Goal: Book appointment/travel/reservation

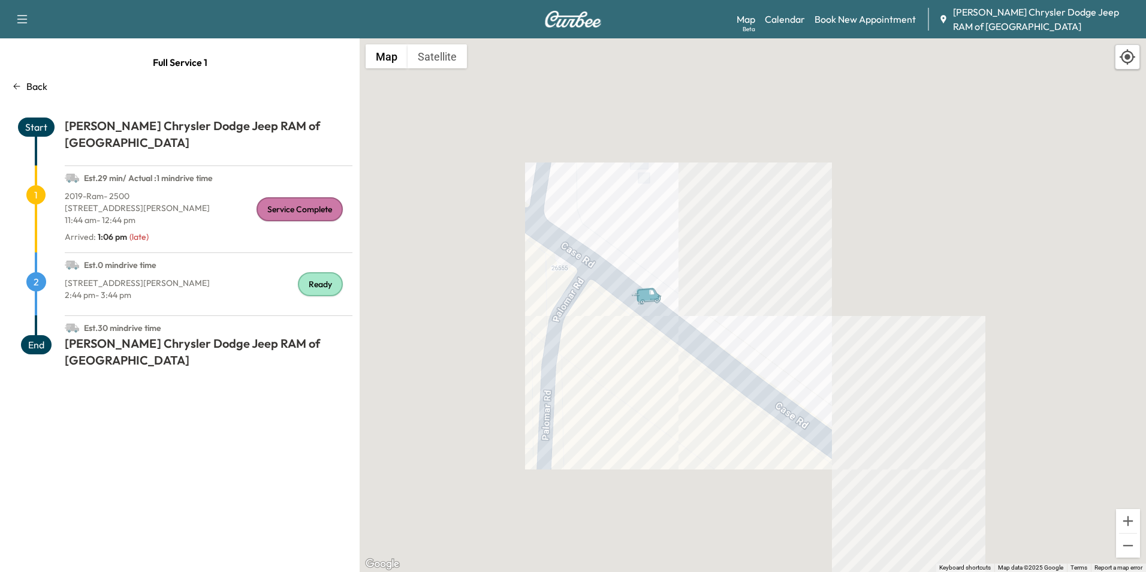
click at [15, 87] on icon at bounding box center [17, 87] width 10 height 10
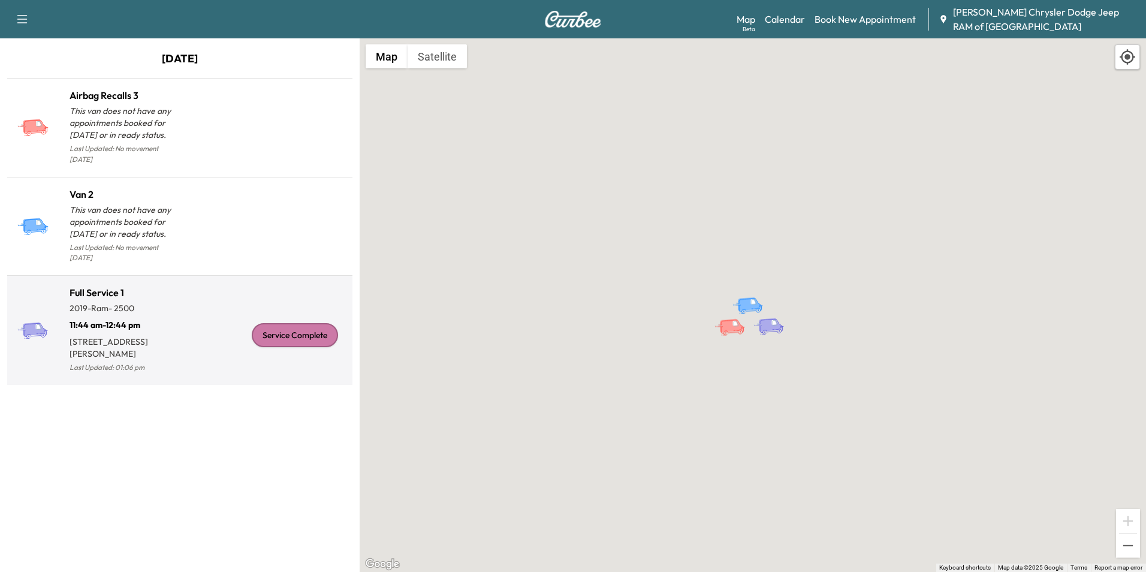
click at [159, 314] on p "11:44 am - 12:44 pm" at bounding box center [125, 322] width 110 height 17
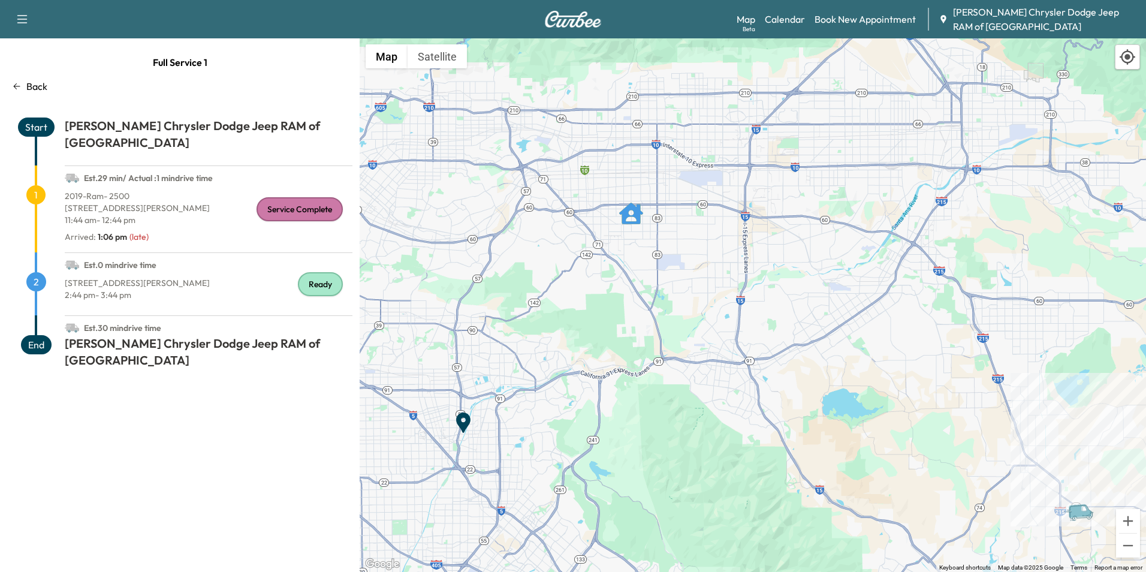
drag, startPoint x: 764, startPoint y: 266, endPoint x: 556, endPoint y: 284, distance: 208.3
click at [556, 284] on div "To activate drag with keyboard, press Alt + Enter. Once in keyboard drag state,…" at bounding box center [753, 305] width 787 height 534
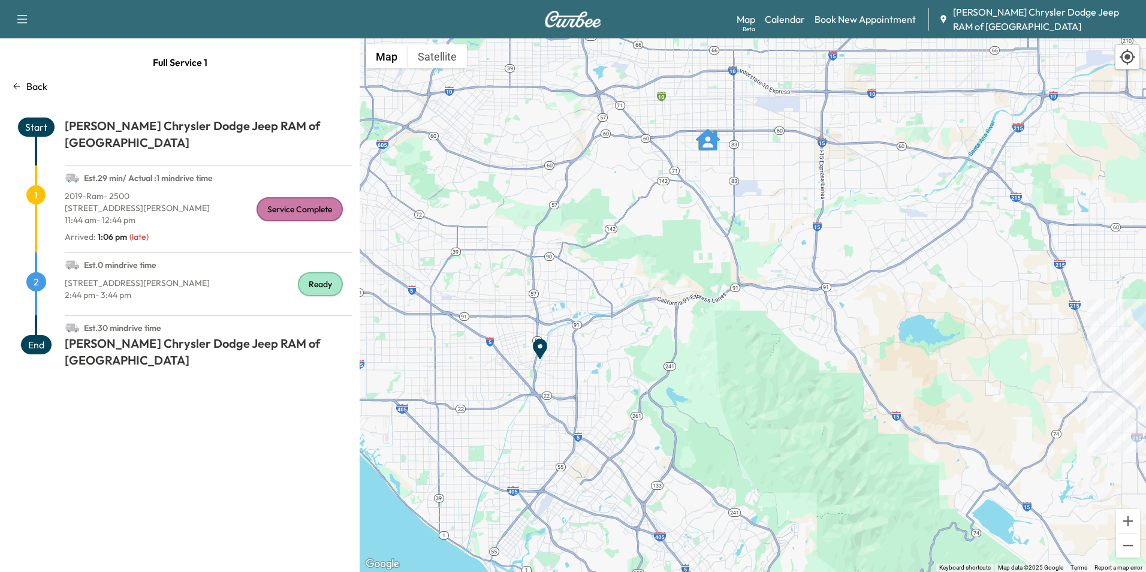
drag, startPoint x: 817, startPoint y: 481, endPoint x: 895, endPoint y: 408, distance: 106.9
click at [895, 408] on div "To activate drag with keyboard, press Alt + Enter. Once in keyboard drag state,…" at bounding box center [753, 305] width 787 height 534
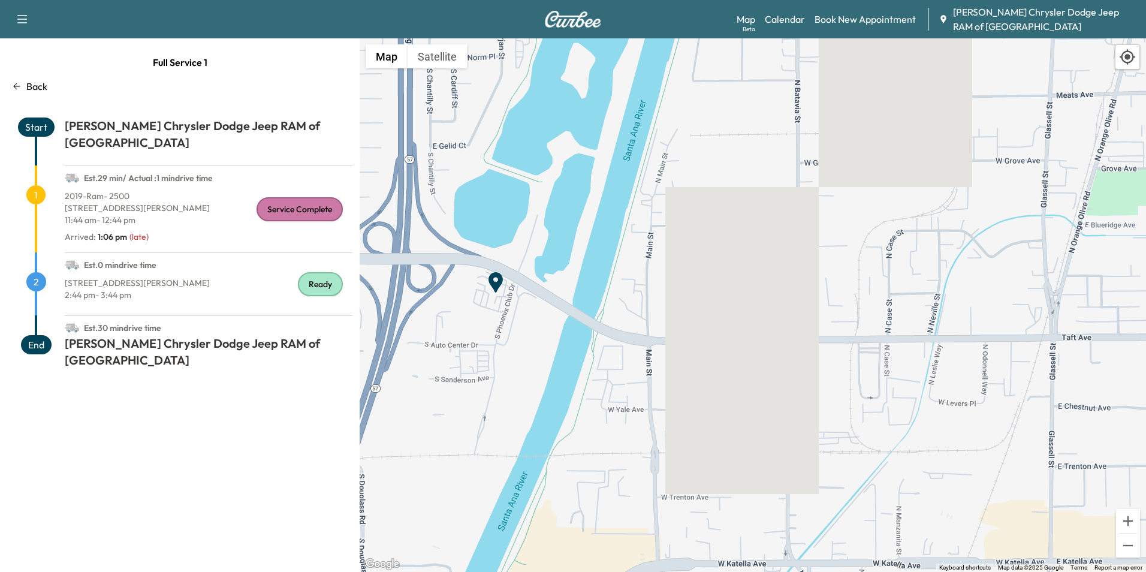
drag, startPoint x: 462, startPoint y: 101, endPoint x: 514, endPoint y: 330, distance: 234.5
click at [514, 330] on div "To activate drag with keyboard, press Alt + Enter. Once in keyboard drag state,…" at bounding box center [753, 305] width 787 height 534
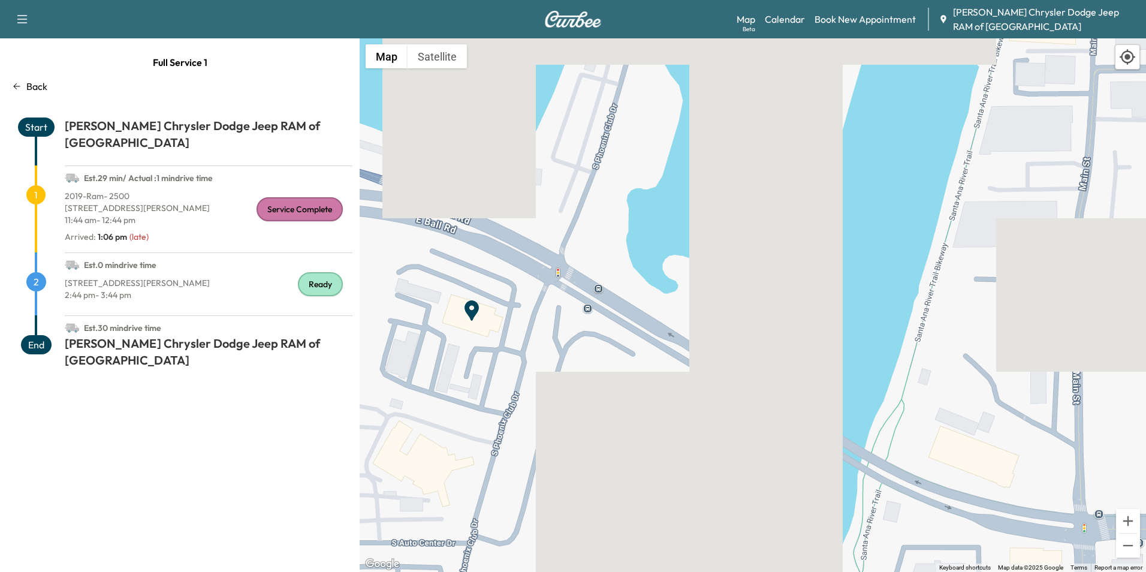
drag, startPoint x: 474, startPoint y: 353, endPoint x: 565, endPoint y: 387, distance: 97.1
click at [565, 387] on div "To activate drag with keyboard, press Alt + Enter. Once in keyboard drag state,…" at bounding box center [753, 305] width 787 height 534
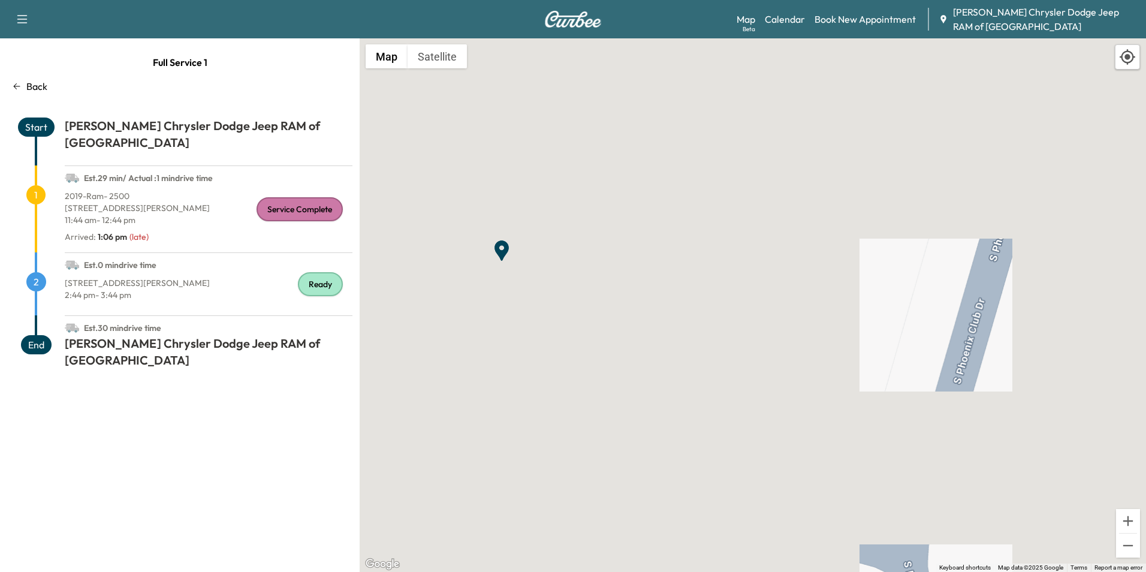
drag, startPoint x: 550, startPoint y: 371, endPoint x: 631, endPoint y: 423, distance: 96.8
click at [631, 423] on div "To activate drag with keyboard, press Alt + Enter. Once in keyboard drag state,…" at bounding box center [753, 305] width 787 height 534
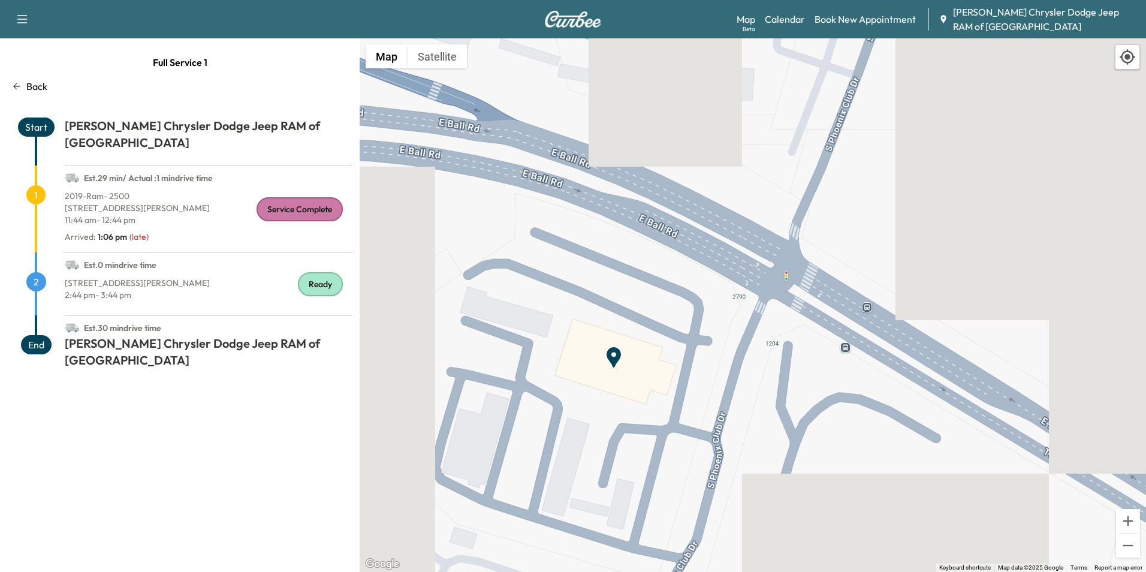
click at [622, 357] on icon "End Point" at bounding box center [614, 357] width 24 height 24
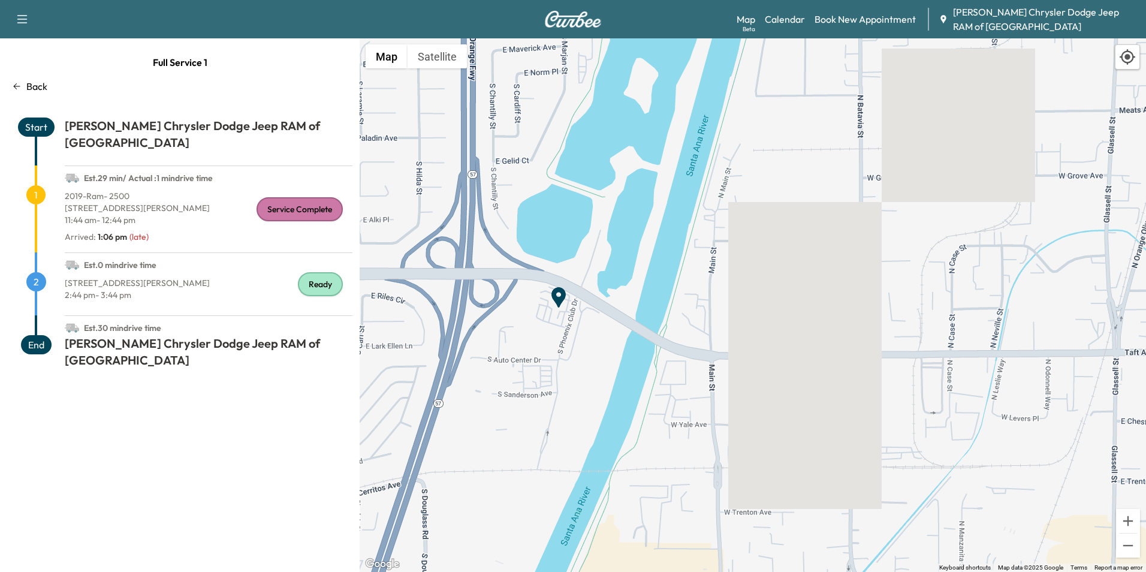
drag, startPoint x: 729, startPoint y: 436, endPoint x: 609, endPoint y: 338, distance: 154.7
click at [622, 347] on div "To activate drag with keyboard, press Alt + Enter. Once in keyboard drag state,…" at bounding box center [753, 305] width 787 height 534
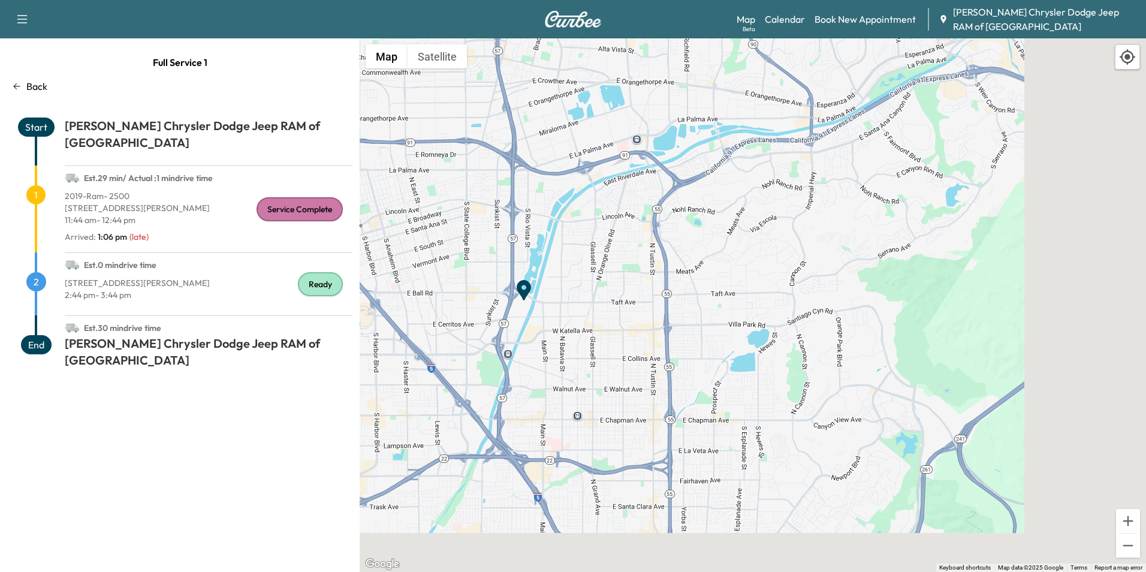
drag, startPoint x: 816, startPoint y: 384, endPoint x: 668, endPoint y: 338, distance: 155.1
click at [668, 338] on div "To activate drag with keyboard, press Alt + Enter. Once in keyboard drag state,…" at bounding box center [753, 305] width 787 height 534
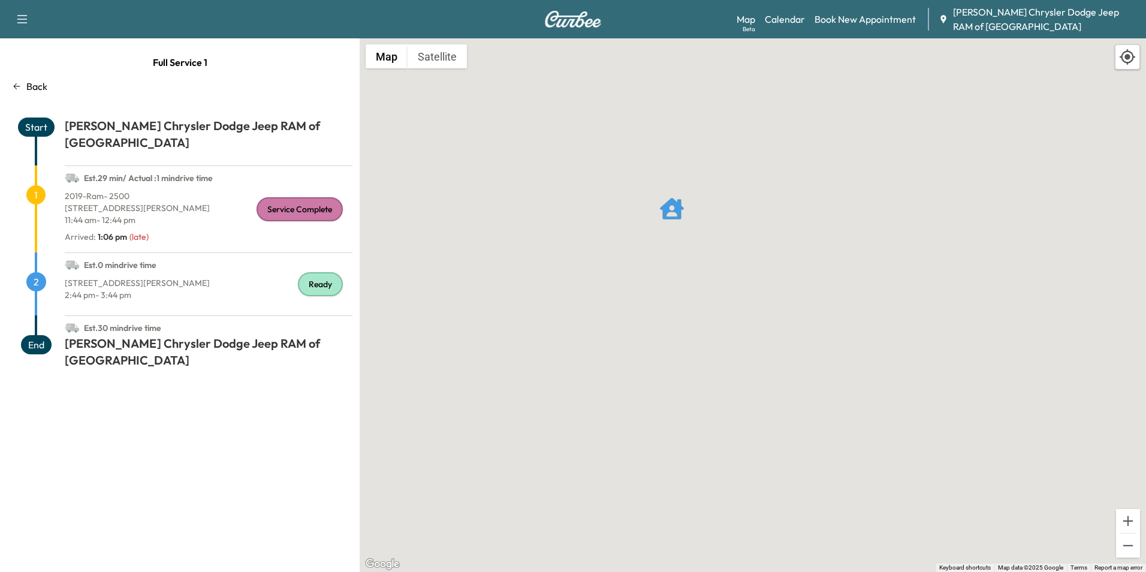
click at [675, 216] on icon "" at bounding box center [672, 209] width 24 height 24
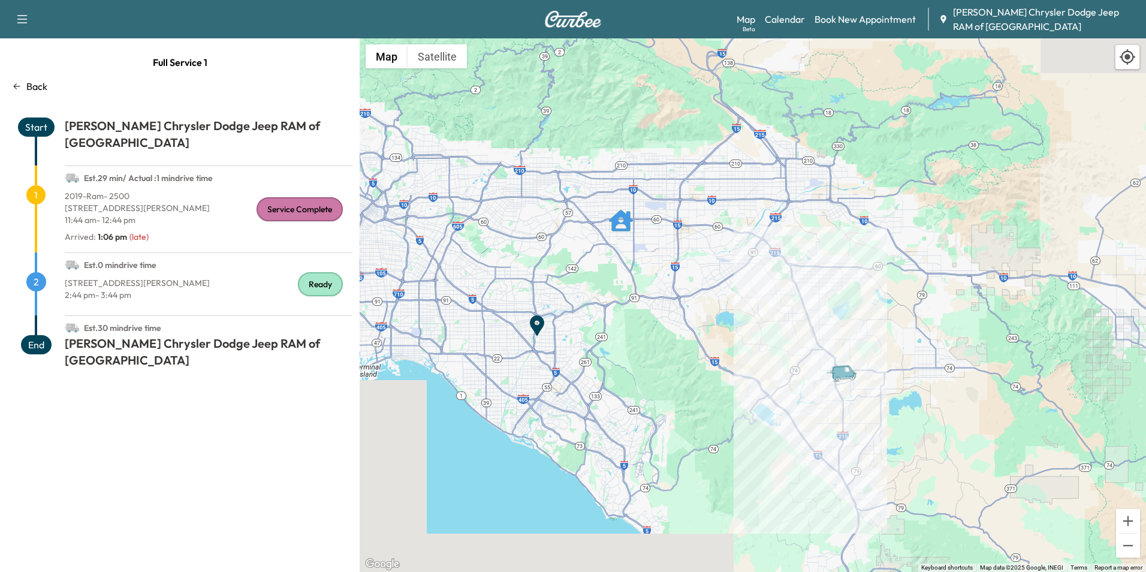
drag, startPoint x: 765, startPoint y: 392, endPoint x: 486, endPoint y: 315, distance: 289.9
click at [468, 325] on div "To activate drag with keyboard, press Alt + Enter. Once in keyboard drag state,…" at bounding box center [753, 305] width 787 height 534
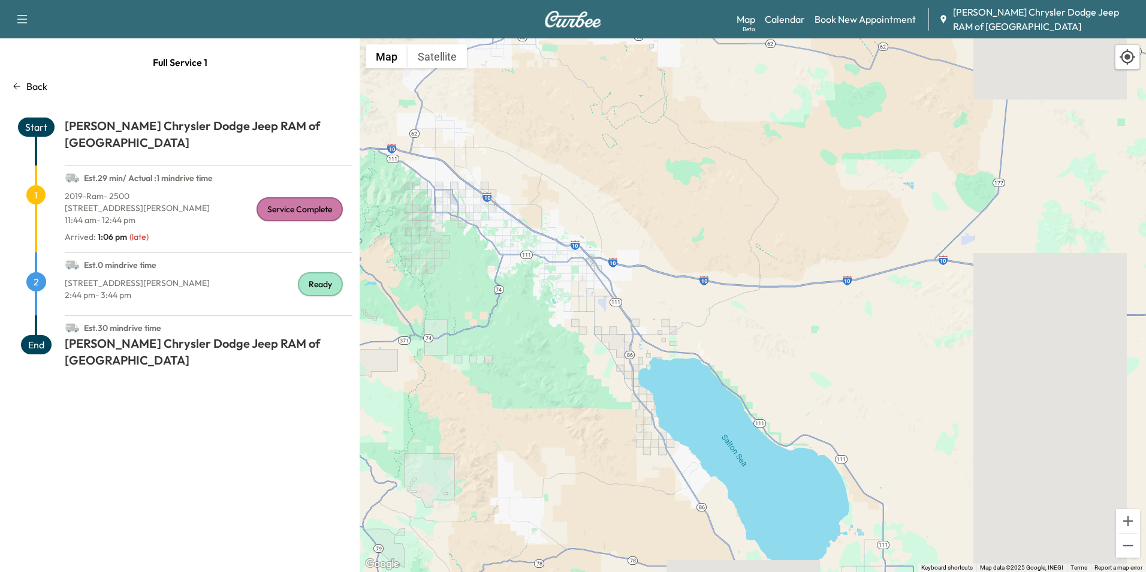
drag, startPoint x: 341, startPoint y: 261, endPoint x: 591, endPoint y: 305, distance: 253.4
click at [591, 305] on div "Full Service 1 Back Start [PERSON_NAME] Chrysler Dodge Jeep RAM of Anaheim Est.…" at bounding box center [573, 305] width 1146 height 534
drag, startPoint x: 591, startPoint y: 305, endPoint x: 499, endPoint y: 287, distance: 93.5
click at [513, 290] on div "To activate drag with keyboard, press Alt + Enter. Once in keyboard drag state,…" at bounding box center [753, 305] width 787 height 534
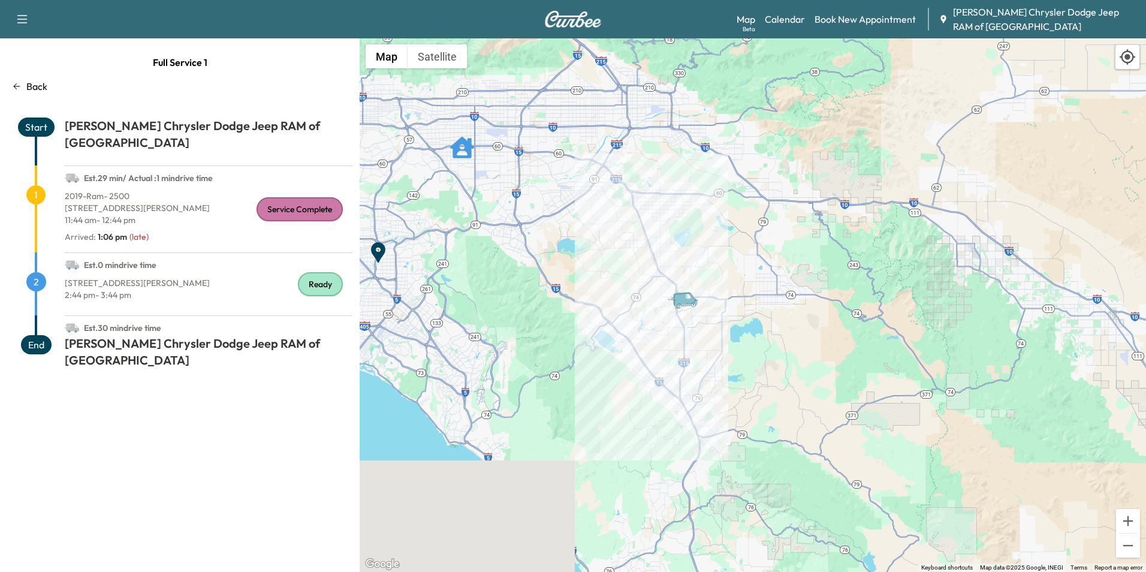
drag, startPoint x: 422, startPoint y: 275, endPoint x: 928, endPoint y: 324, distance: 509.1
click at [928, 324] on div "To activate drag with keyboard, press Alt + Enter. Once in keyboard drag state,…" at bounding box center [753, 305] width 787 height 534
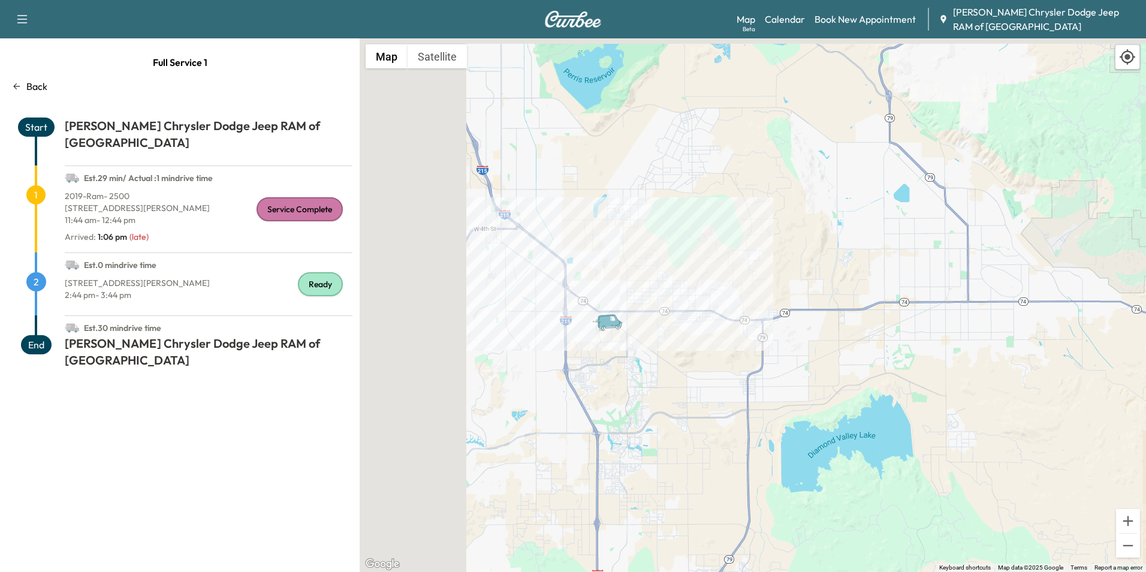
drag, startPoint x: 590, startPoint y: 283, endPoint x: 702, endPoint y: 305, distance: 113.7
click at [702, 305] on div "To activate drag with keyboard, press Alt + Enter. Once in keyboard drag state,…" at bounding box center [753, 305] width 787 height 534
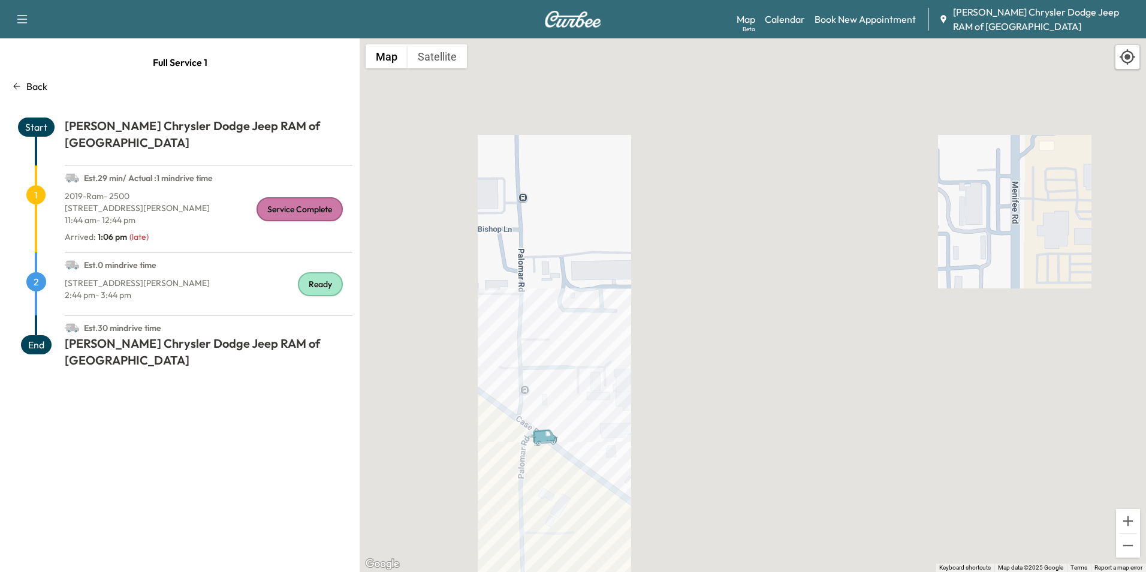
drag, startPoint x: 557, startPoint y: 408, endPoint x: 606, endPoint y: 318, distance: 102.0
click at [606, 318] on div "To activate drag with keyboard, press Alt + Enter. Once in keyboard drag state,…" at bounding box center [753, 305] width 787 height 534
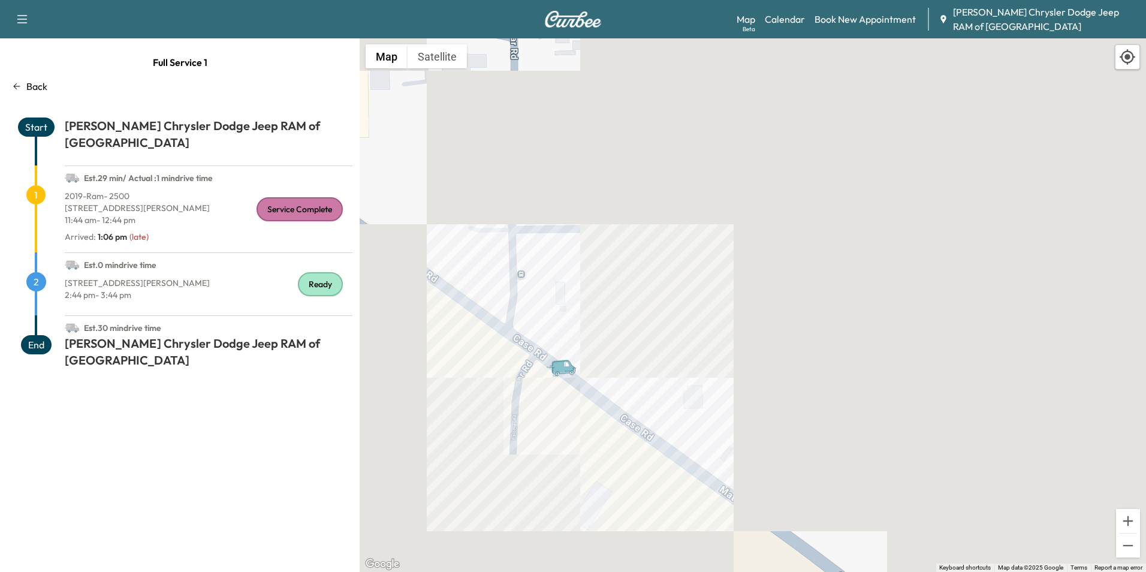
drag, startPoint x: 614, startPoint y: 316, endPoint x: 651, endPoint y: 307, distance: 38.2
click at [651, 307] on div "To activate drag with keyboard, press Alt + Enter. Once in keyboard drag state,…" at bounding box center [753, 305] width 787 height 534
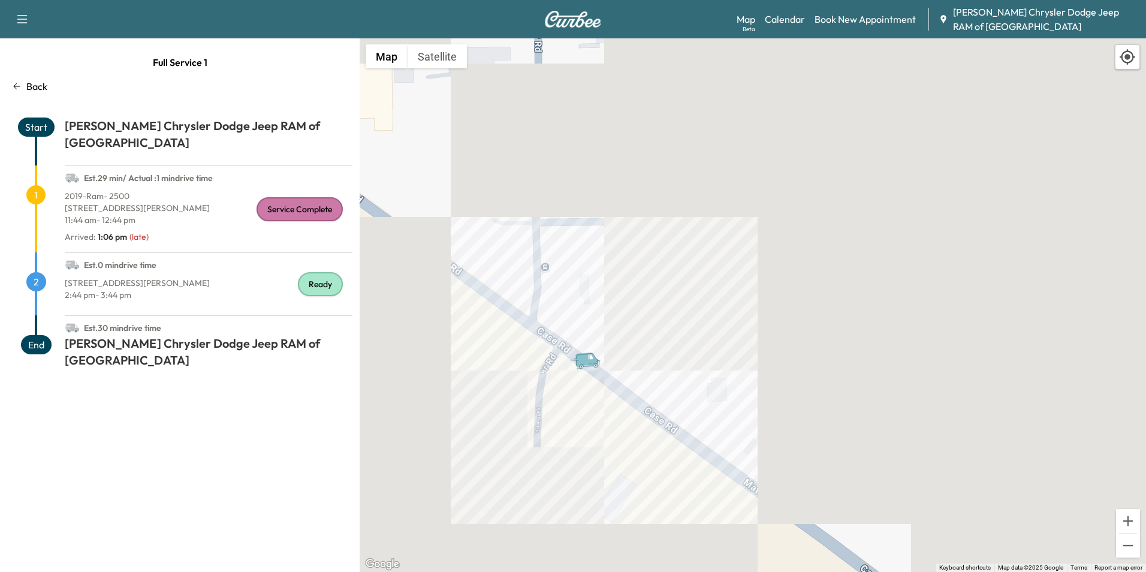
click at [192, 289] on p "2:44 pm - 3:44 pm" at bounding box center [209, 295] width 288 height 12
click at [196, 277] on p "[STREET_ADDRESS][PERSON_NAME]" at bounding box center [209, 283] width 288 height 12
click at [503, 355] on div "To activate drag with keyboard, press Alt + Enter. Once in keyboard drag state,…" at bounding box center [753, 305] width 787 height 534
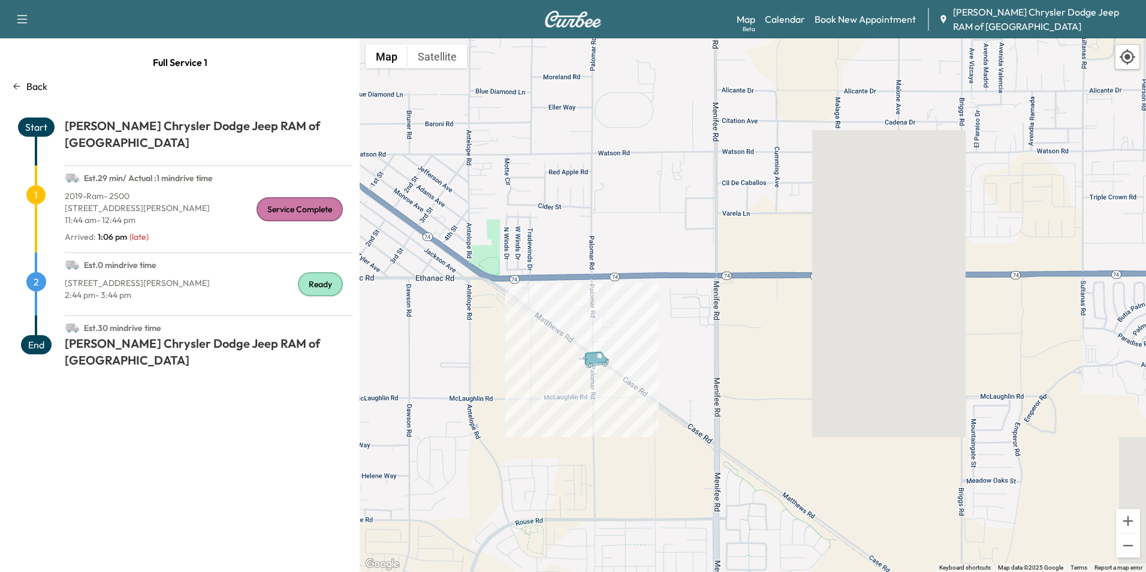
click at [540, 193] on div "To activate drag with keyboard, press Alt + Enter. Once in keyboard drag state,…" at bounding box center [753, 305] width 787 height 534
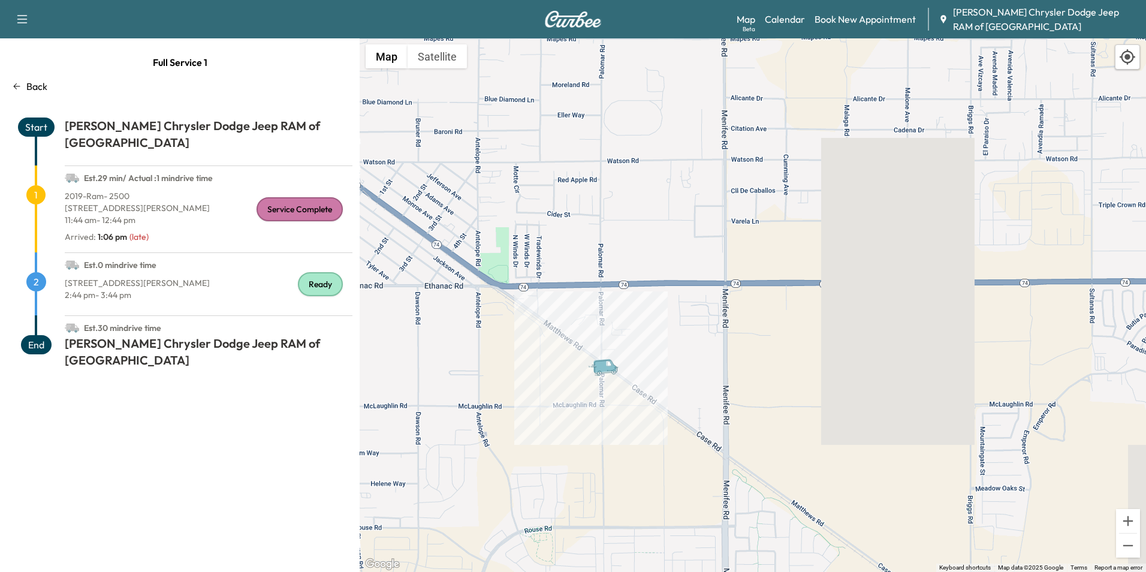
click at [174, 292] on div "[STREET_ADDRESS][PERSON_NAME] 2:44 pm - 3:44 pm" at bounding box center [209, 293] width 288 height 43
click at [16, 94] on div "Full Service 1 Back Start [PERSON_NAME] Chrysler Dodge Jeep RAM of Anaheim Est.…" at bounding box center [180, 305] width 360 height 534
click at [13, 88] on icon at bounding box center [17, 87] width 10 height 10
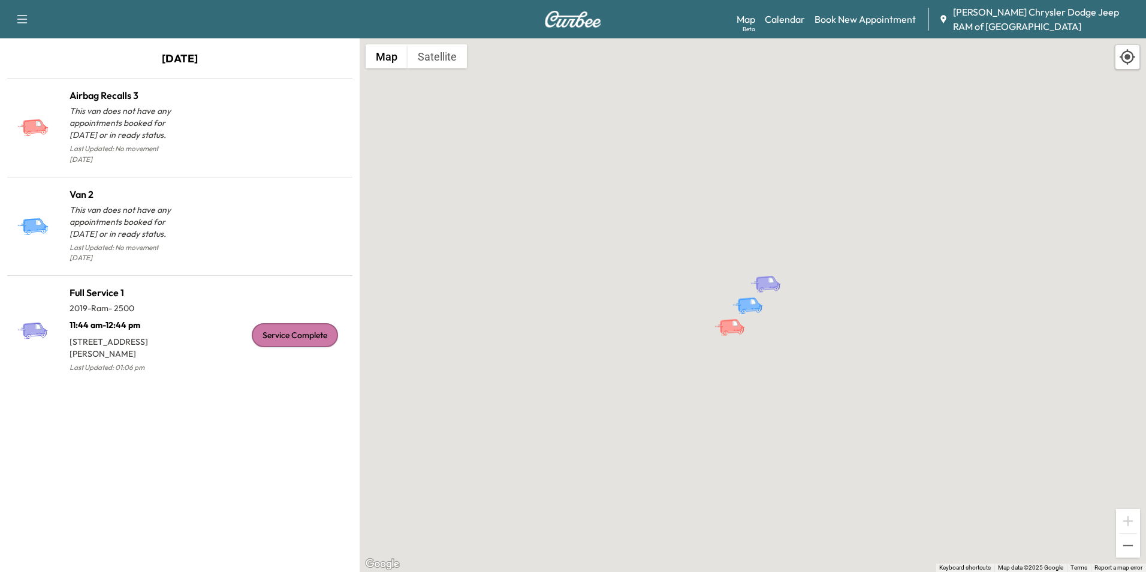
click at [14, 17] on button "button" at bounding box center [22, 19] width 25 height 19
click at [38, 74] on button "Log Out" at bounding box center [42, 67] width 45 height 19
